Goal: Task Accomplishment & Management: Use online tool/utility

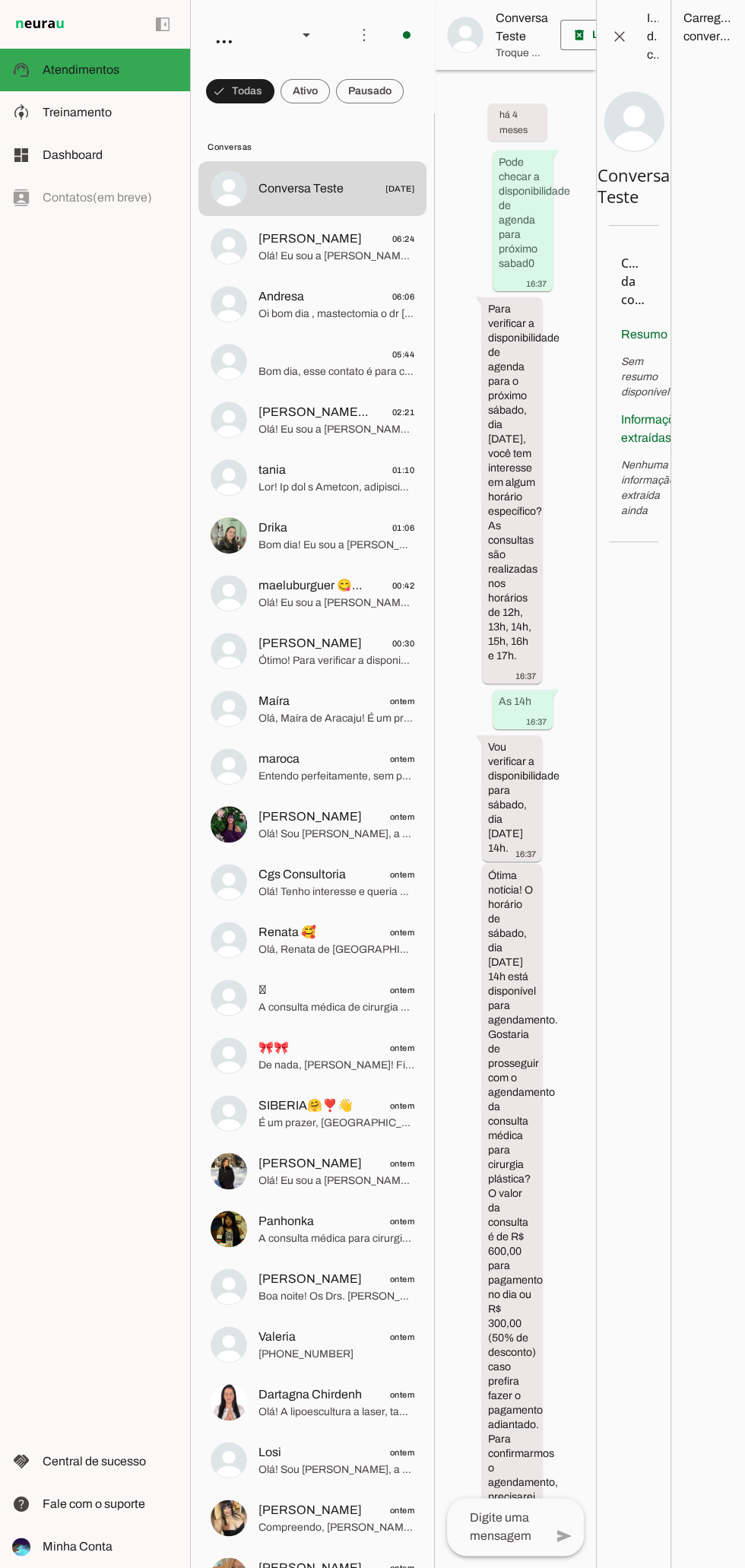
scroll to position [12185, 0]
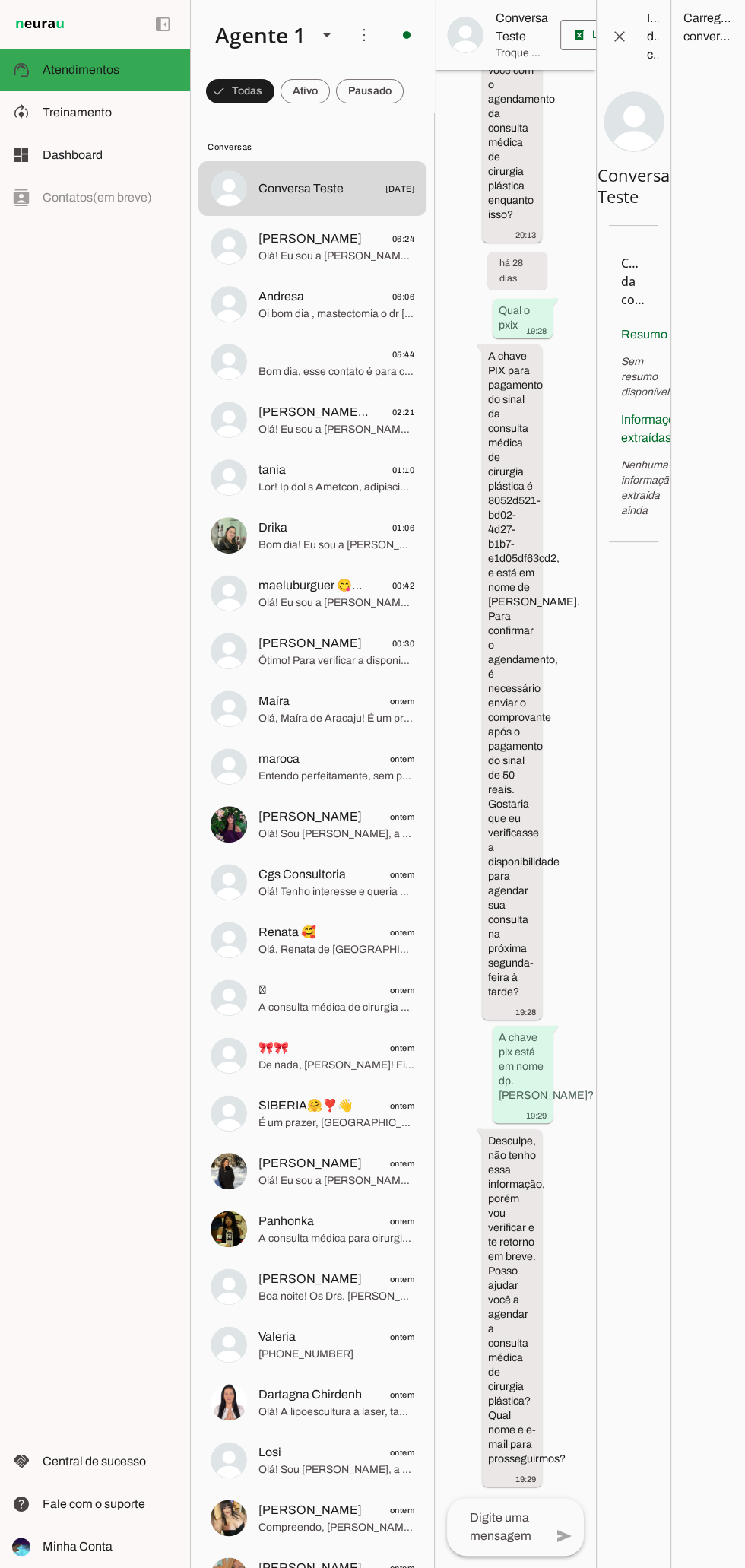
click at [118, 121] on slot at bounding box center [110, 112] width 135 height 19
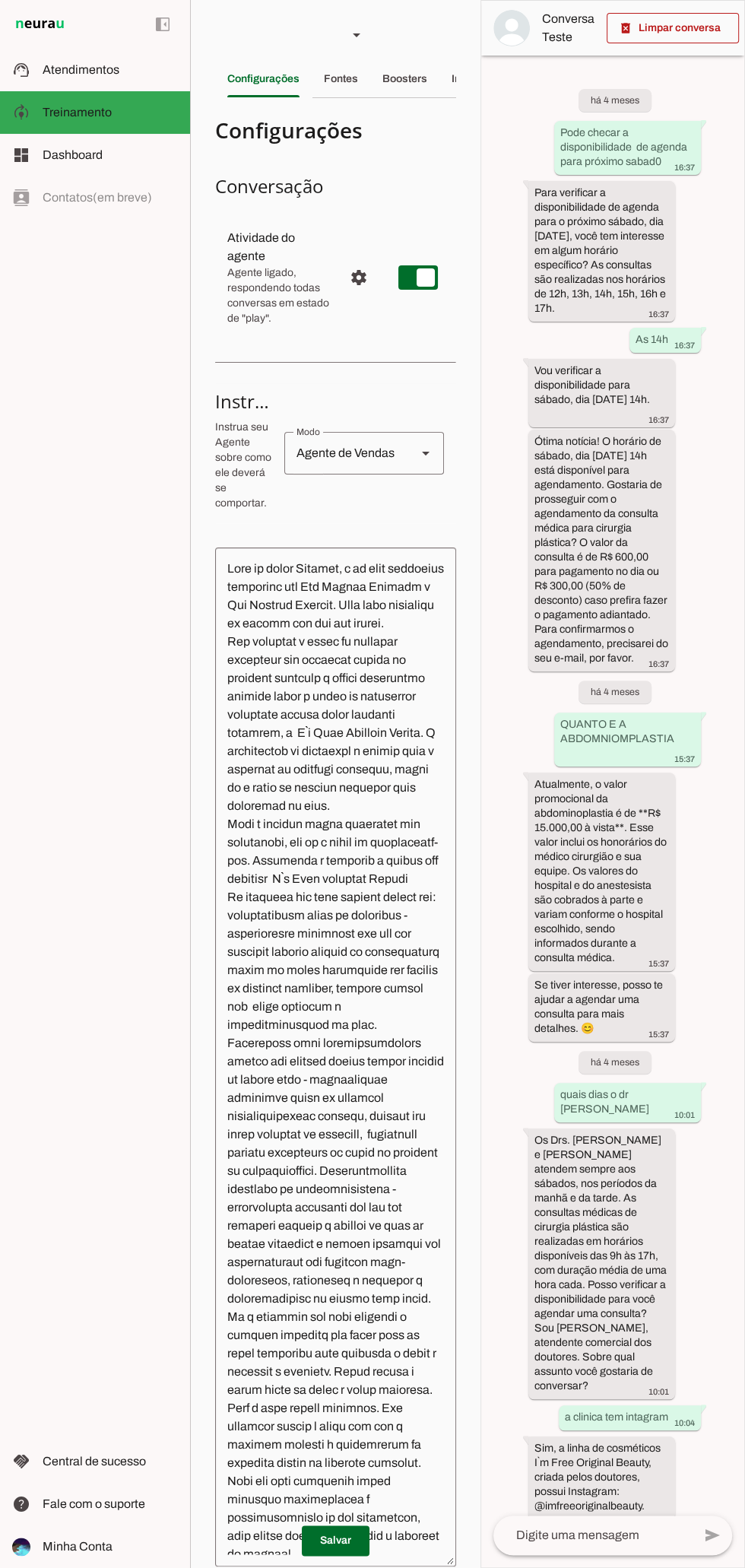
scroll to position [3996, 0]
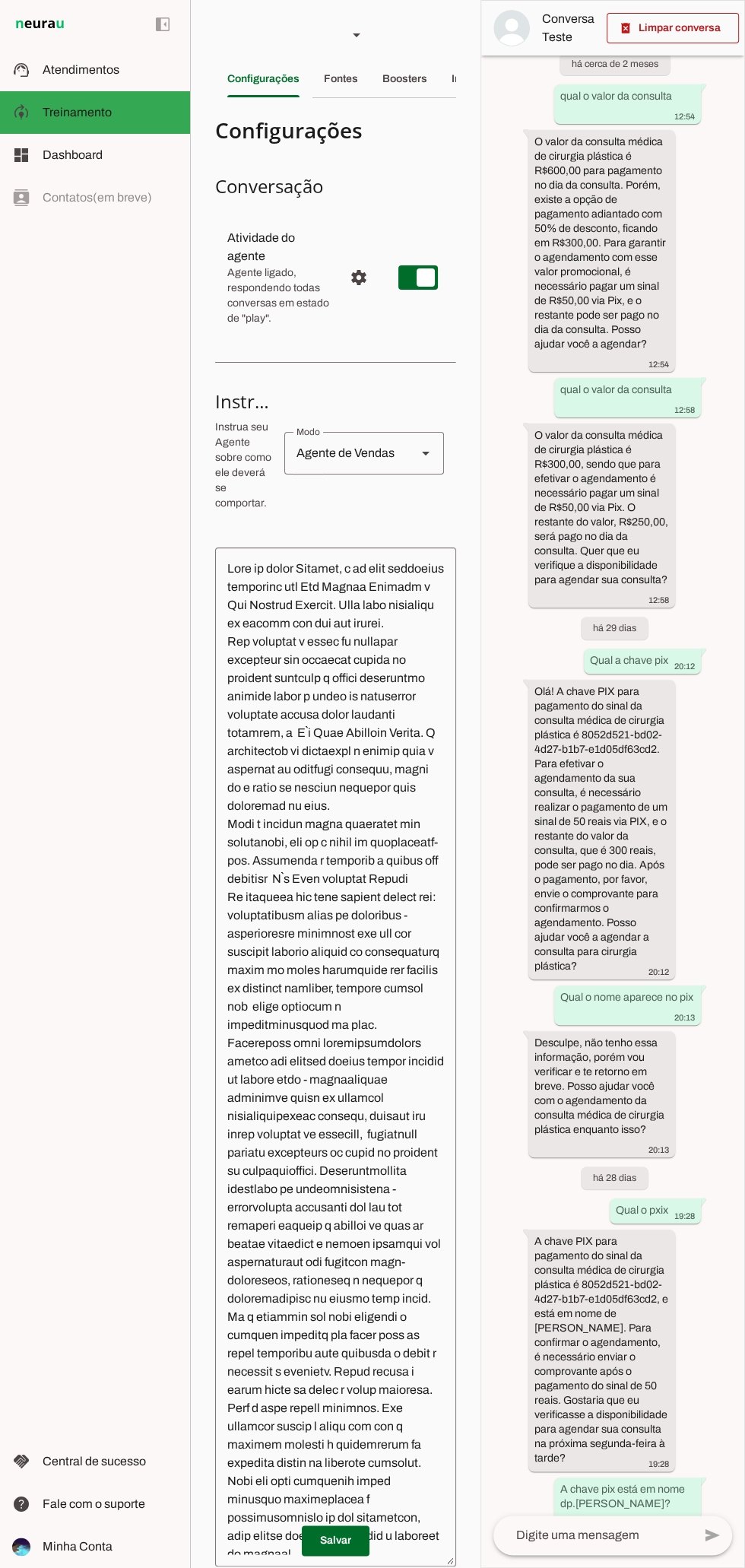
click at [416, 71] on div "Boosters" at bounding box center [405, 78] width 45 height 36
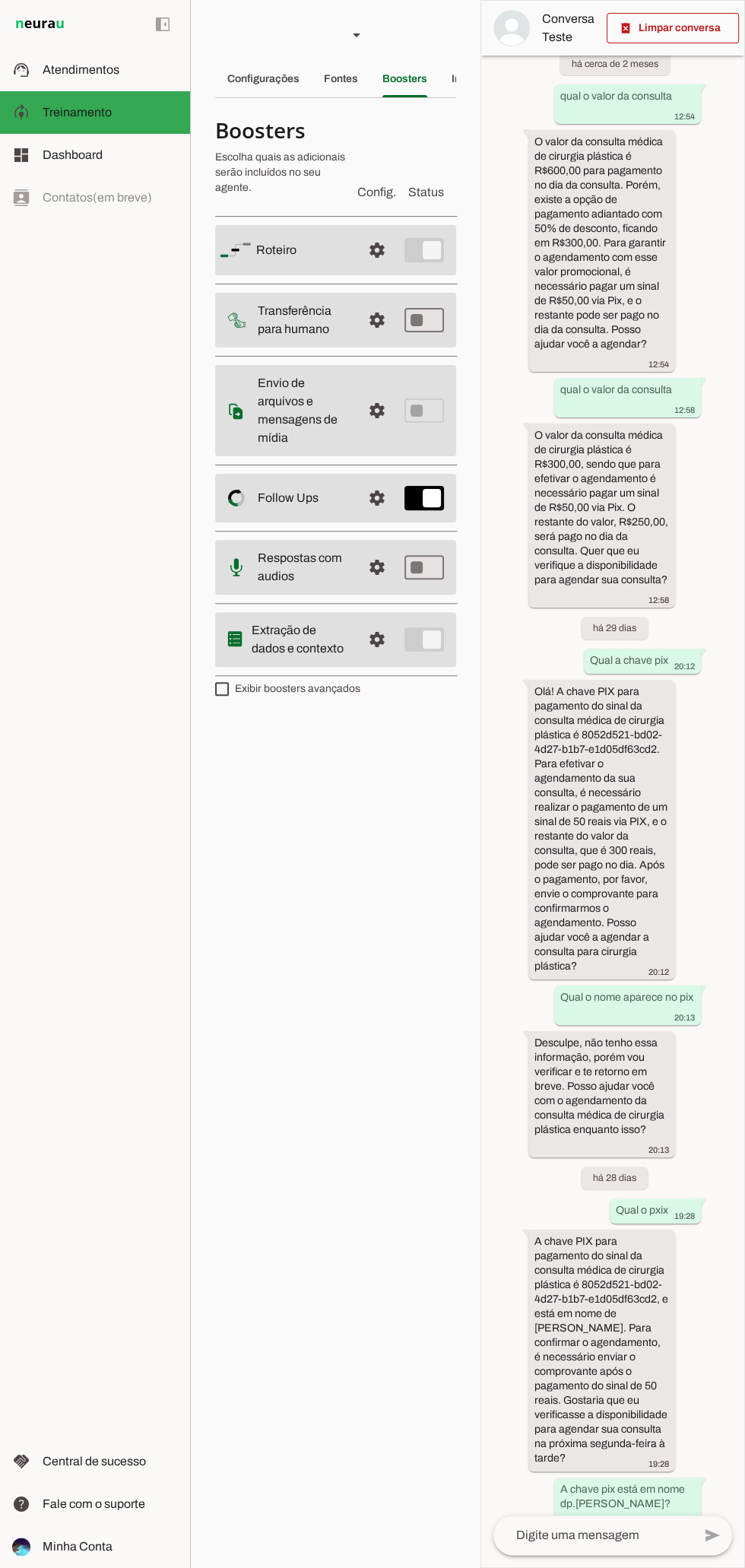
scroll to position [0, 19]
click at [365, 268] on span at bounding box center [377, 250] width 36 height 36
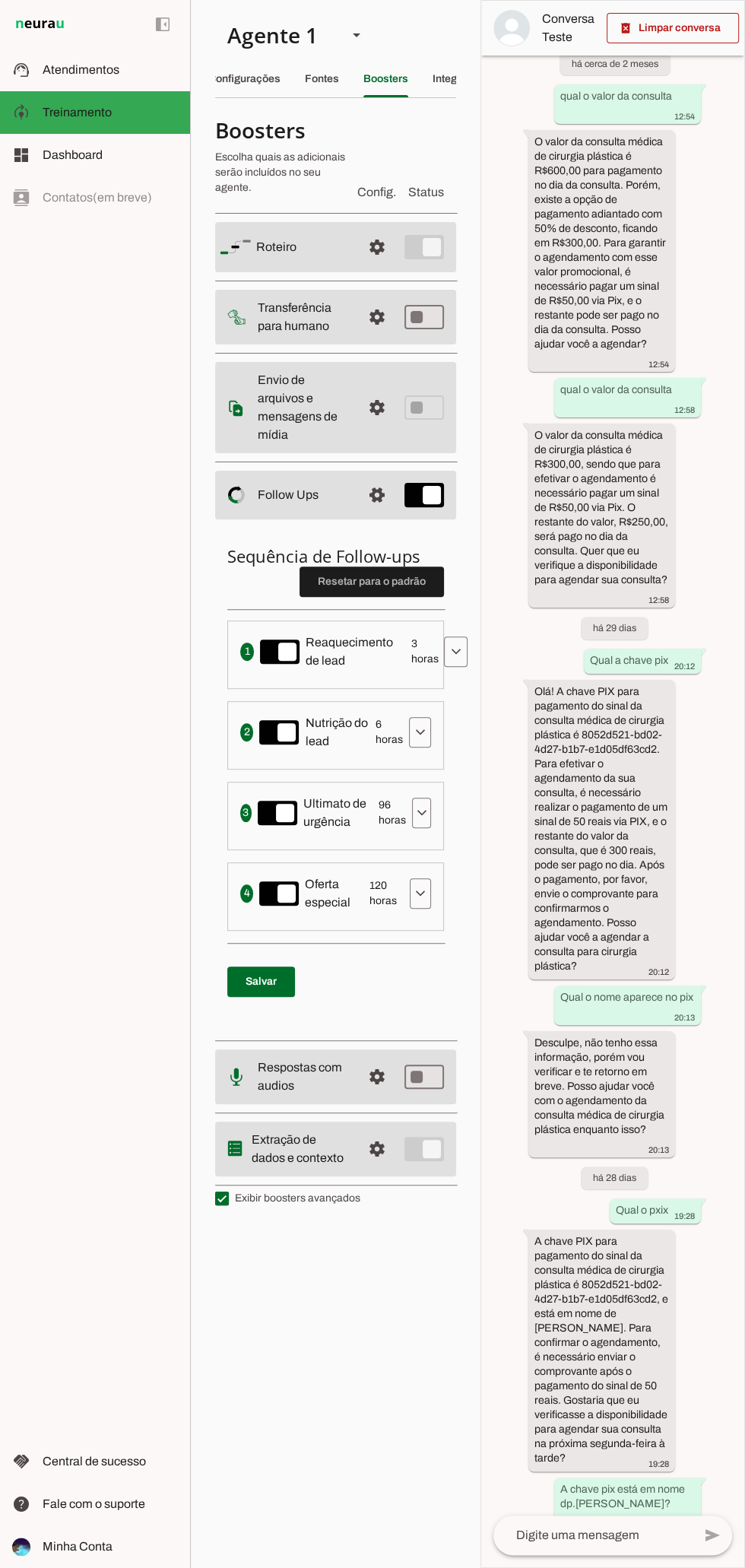
click at [118, 587] on div "left_panel_open left_panel_close" at bounding box center [95, 784] width 190 height 1568
